Goal: Transaction & Acquisition: Subscribe to service/newsletter

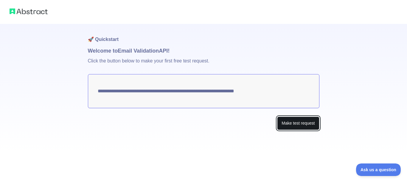
click at [283, 125] on button "Make test request" at bounding box center [298, 122] width 42 height 13
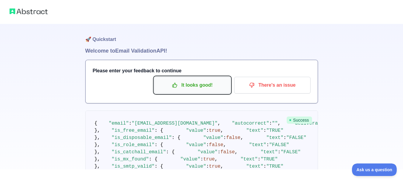
click at [200, 84] on p "It looks good!" at bounding box center [192, 85] width 67 height 10
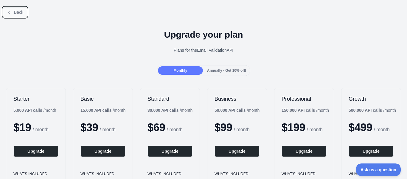
click at [16, 13] on span "Back" at bounding box center [18, 12] width 9 height 5
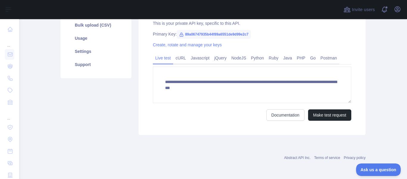
scroll to position [105, 0]
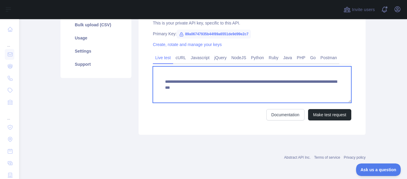
drag, startPoint x: 332, startPoint y: 88, endPoint x: 158, endPoint y: 77, distance: 174.4
click at [158, 77] on textarea "**********" at bounding box center [252, 84] width 198 height 36
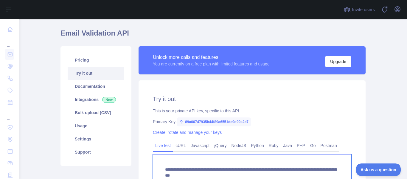
scroll to position [15, 0]
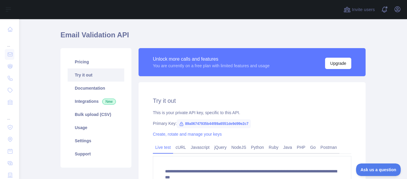
click at [228, 64] on div "You are currently on a free plan with limited features and usage" at bounding box center [211, 66] width 117 height 6
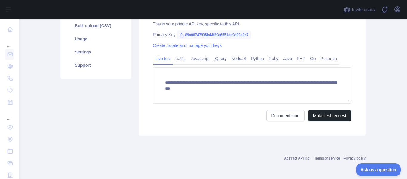
scroll to position [105, 0]
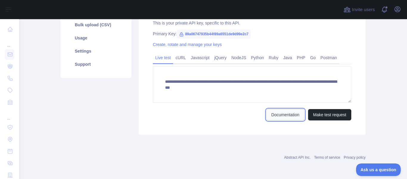
click at [270, 114] on link "Documentation" at bounding box center [285, 114] width 38 height 11
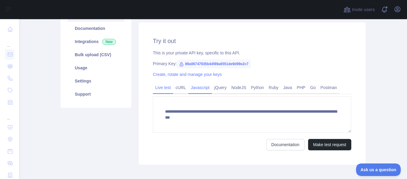
click at [200, 88] on link "Javascript" at bounding box center [200, 88] width 24 height 10
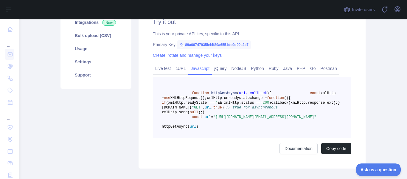
scroll to position [105, 0]
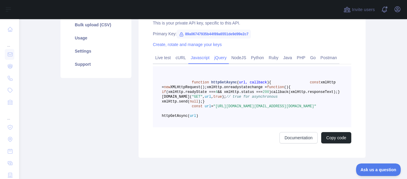
click at [224, 59] on link "jQuery" at bounding box center [220, 58] width 17 height 10
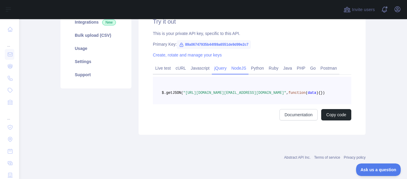
click at [239, 63] on link "NodeJS" at bounding box center [239, 68] width 20 height 10
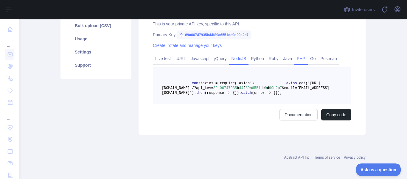
click at [301, 58] on link "PHP" at bounding box center [300, 59] width 13 height 10
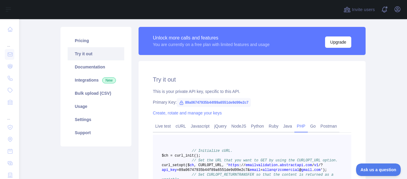
scroll to position [0, 0]
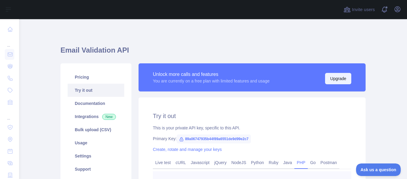
click at [335, 80] on button "Upgrade" at bounding box center [338, 78] width 26 height 11
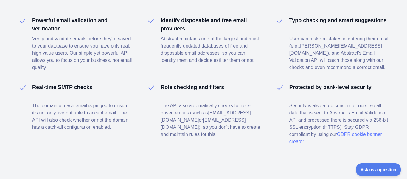
scroll to position [463, 0]
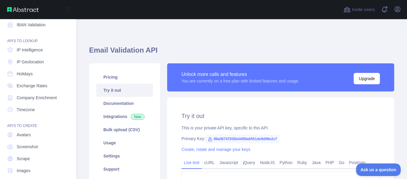
scroll to position [84, 0]
